Goal: Transaction & Acquisition: Purchase product/service

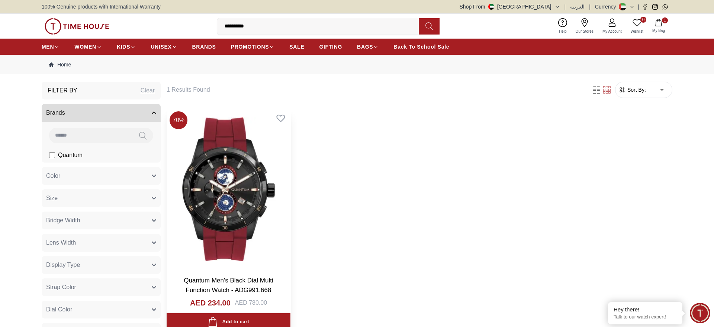
click at [256, 194] on img at bounding box center [228, 190] width 124 height 162
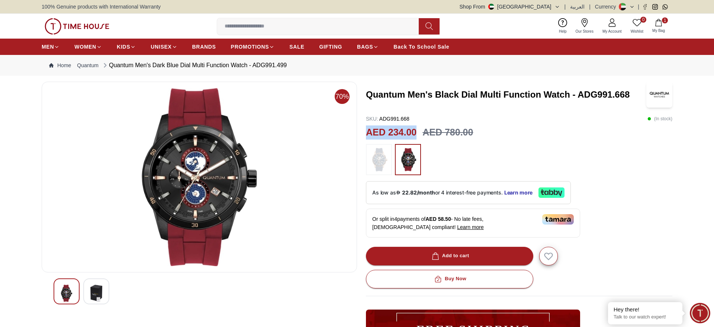
drag, startPoint x: 416, startPoint y: 132, endPoint x: 366, endPoint y: 136, distance: 49.9
click at [366, 136] on h2 "AED 234.00" at bounding box center [391, 133] width 51 height 14
copy h2 "AED 234.00"
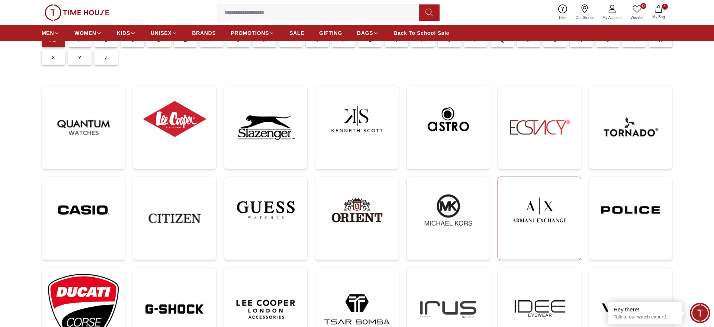
scroll to position [76, 0]
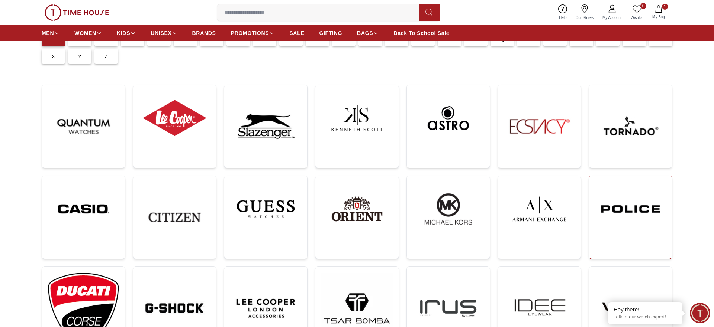
click at [605, 205] on img at bounding box center [630, 209] width 71 height 54
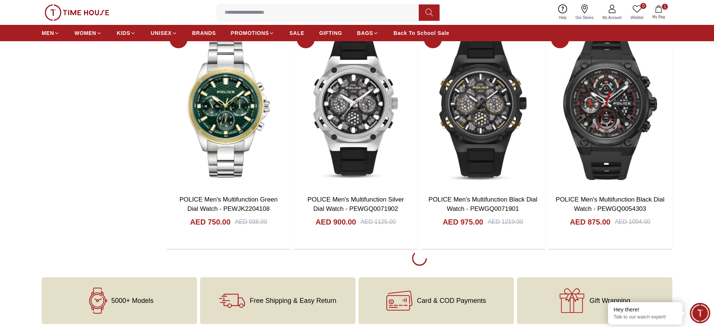
scroll to position [1440, 0]
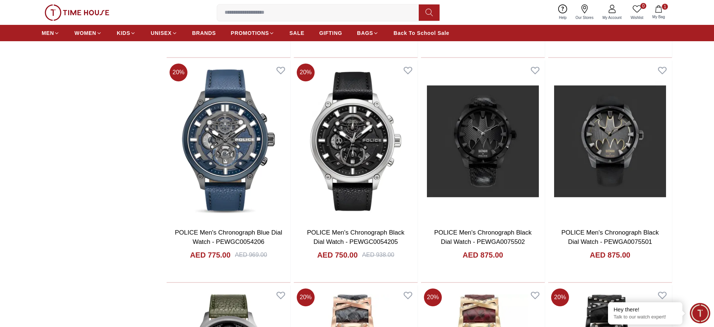
scroll to position [2009, 0]
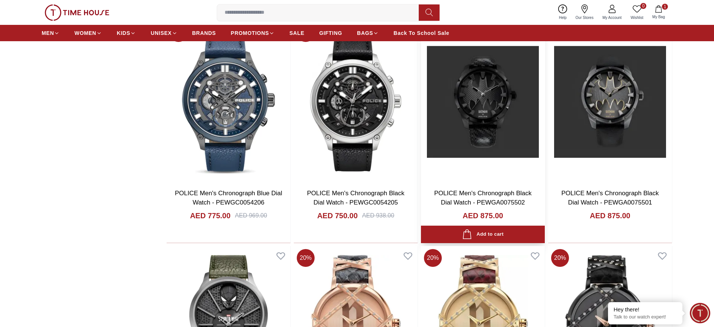
click at [508, 115] on img at bounding box center [483, 102] width 124 height 162
